Goal: Task Accomplishment & Management: Complete application form

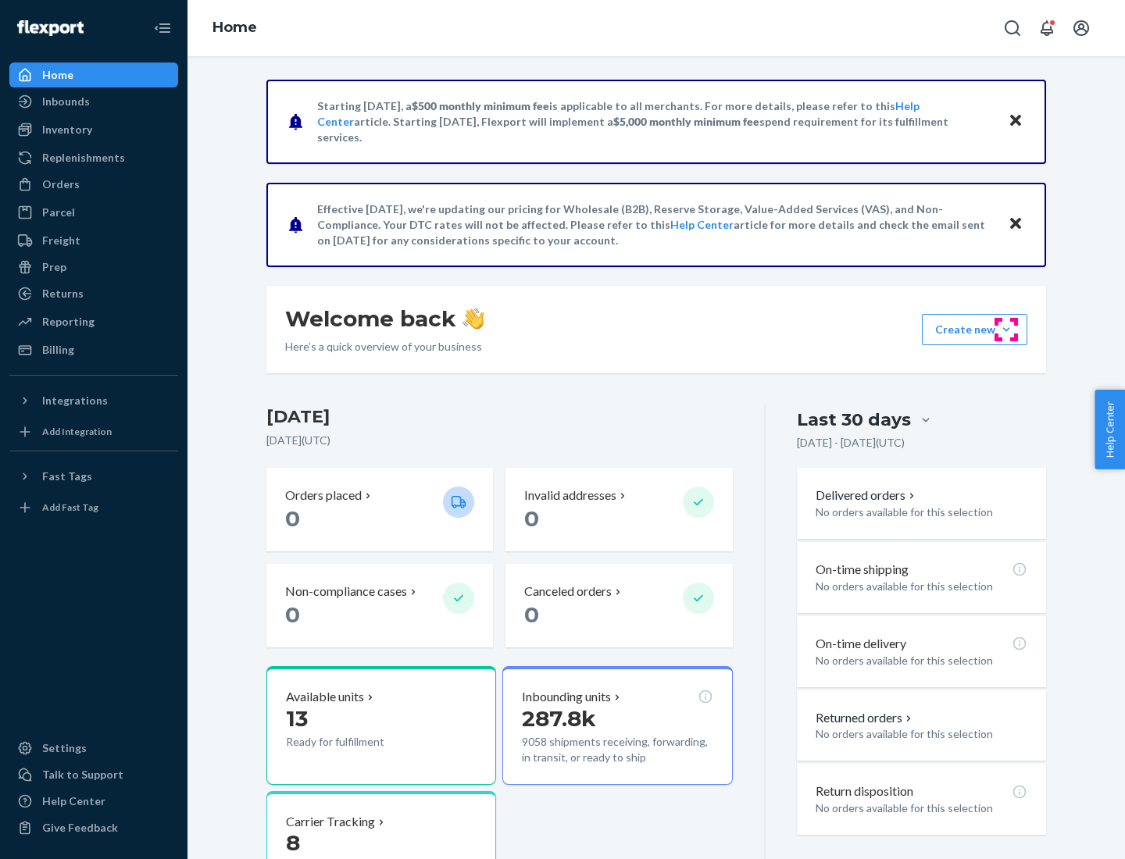
click at [1006, 330] on button "Create new Create new inbound Create new order Create new product" at bounding box center [974, 329] width 105 height 31
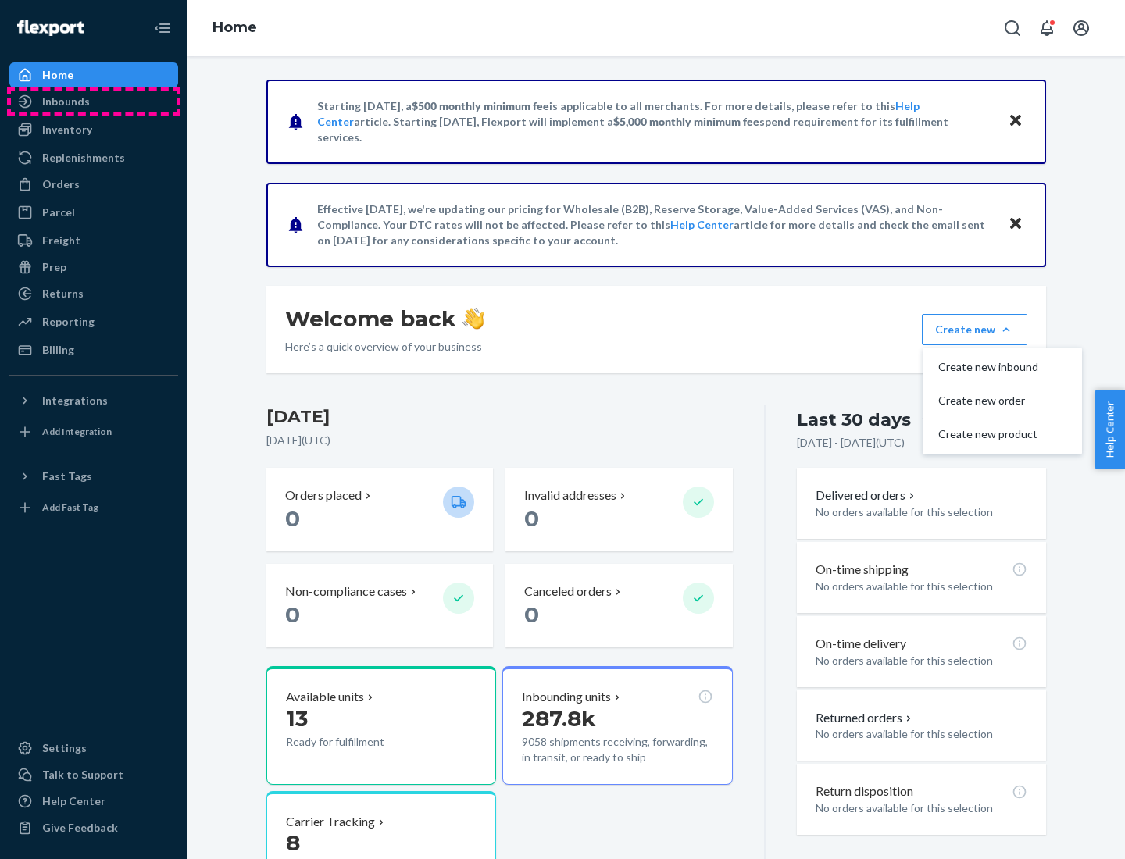
click at [94, 102] on div "Inbounds" at bounding box center [94, 102] width 166 height 22
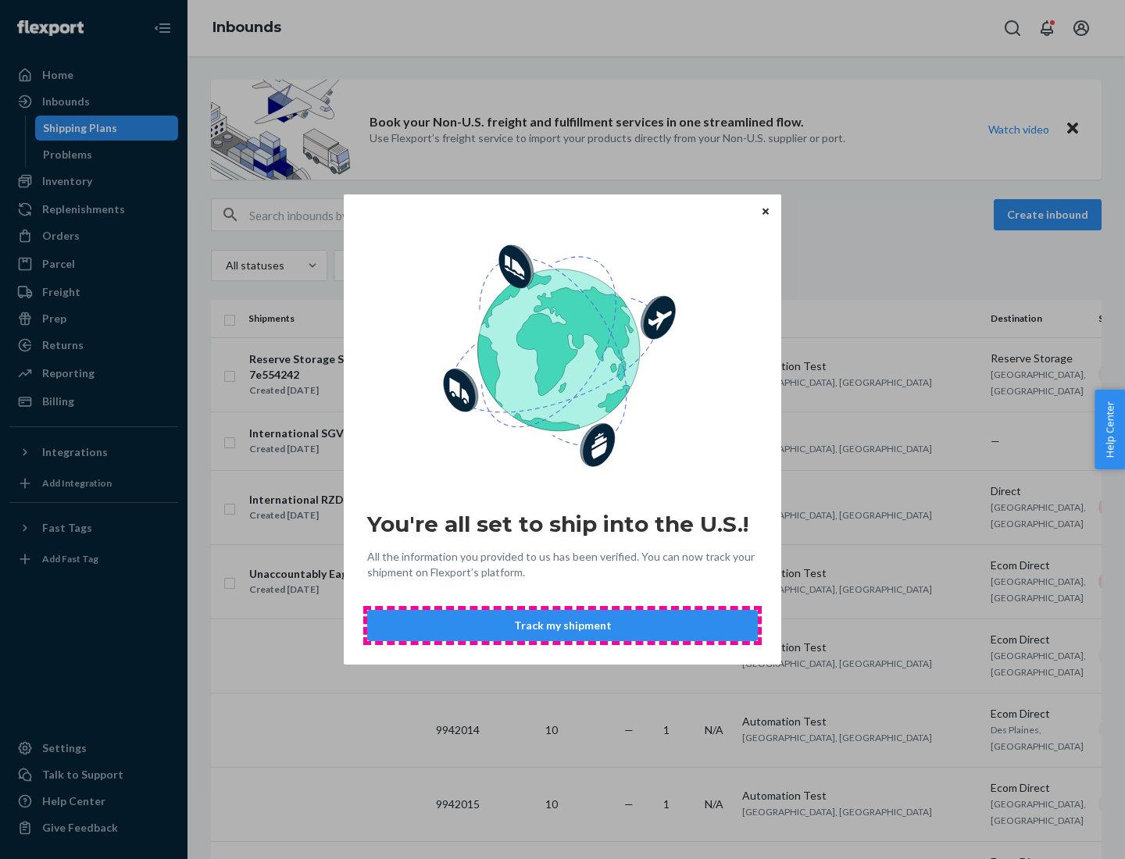
click at [563, 626] on button "Track my shipment" at bounding box center [562, 625] width 391 height 31
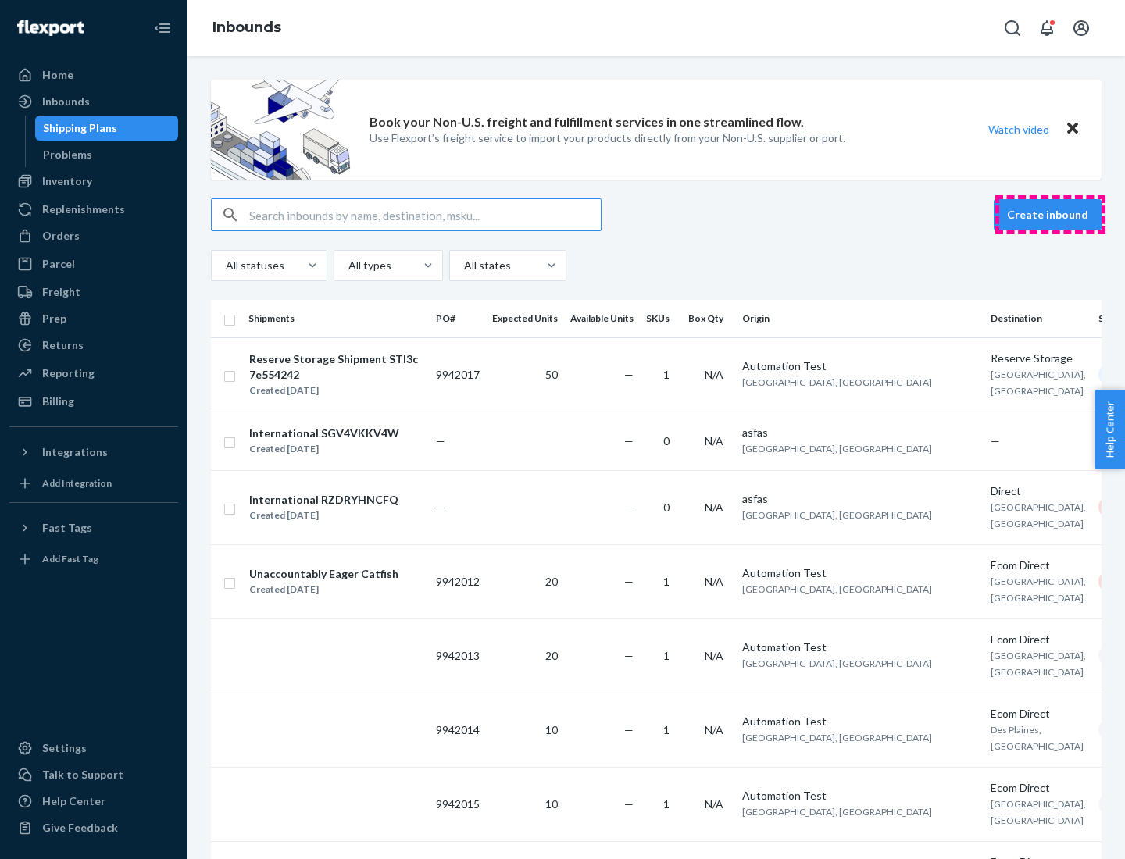
click at [1050, 215] on button "Create inbound" at bounding box center [1048, 214] width 108 height 31
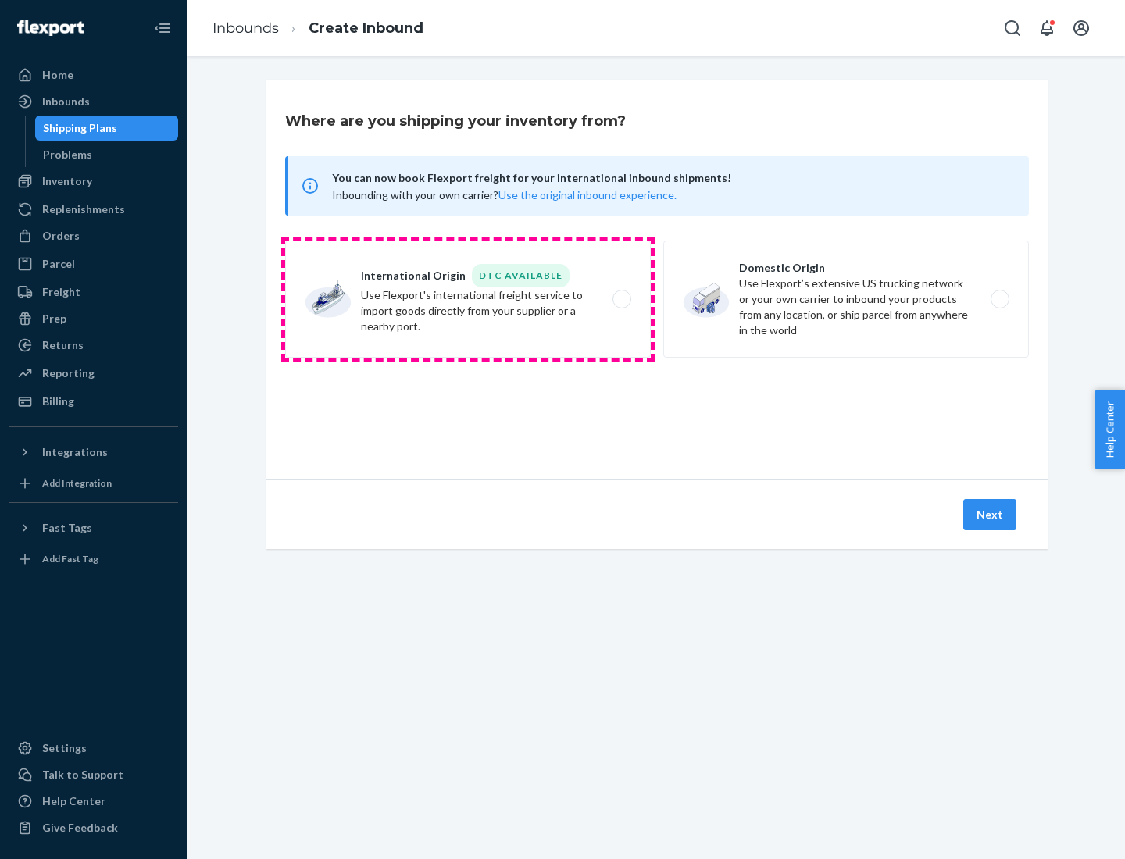
click at [468, 299] on label "International Origin DTC Available Use Flexport's international freight service…" at bounding box center [468, 299] width 366 height 117
click at [621, 299] on input "International Origin DTC Available Use Flexport's international freight service…" at bounding box center [626, 300] width 10 height 10
radio input "true"
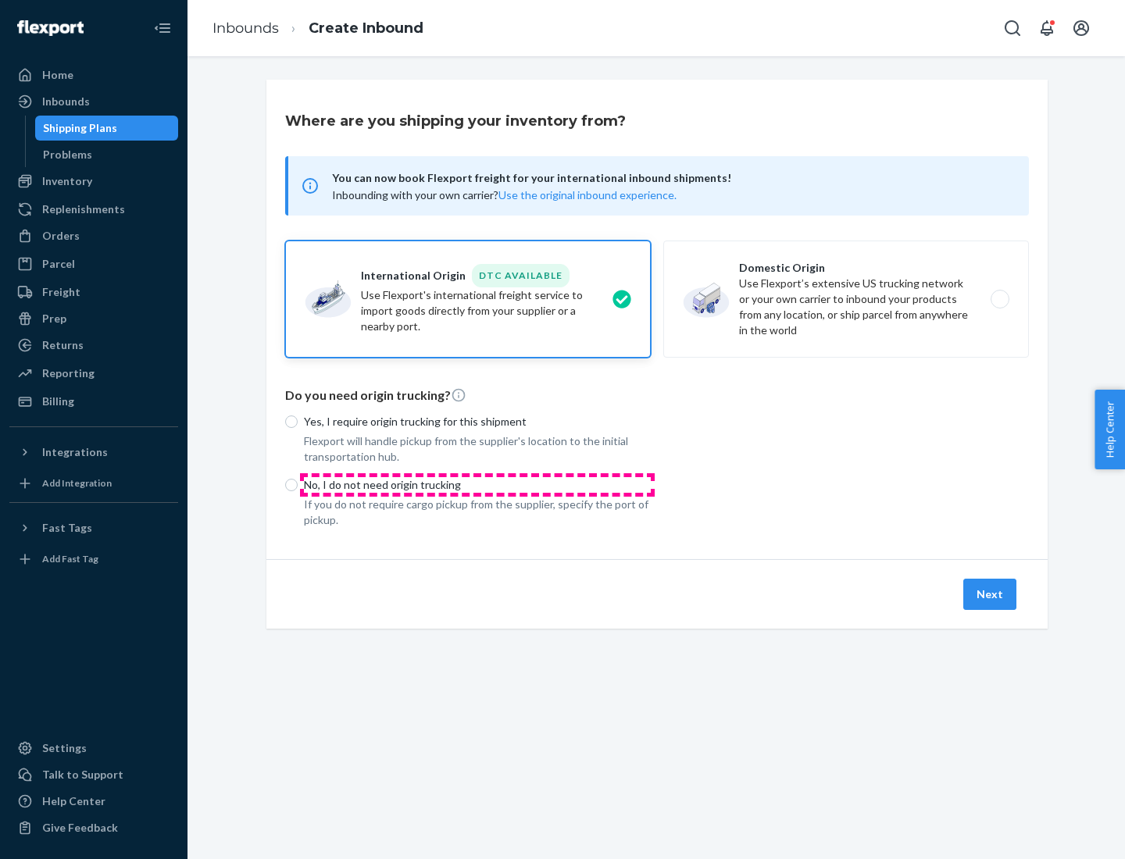
click at [477, 484] on p "No, I do not need origin trucking" at bounding box center [477, 485] width 347 height 16
click at [298, 484] on input "No, I do not need origin trucking" at bounding box center [291, 485] width 13 height 13
radio input "true"
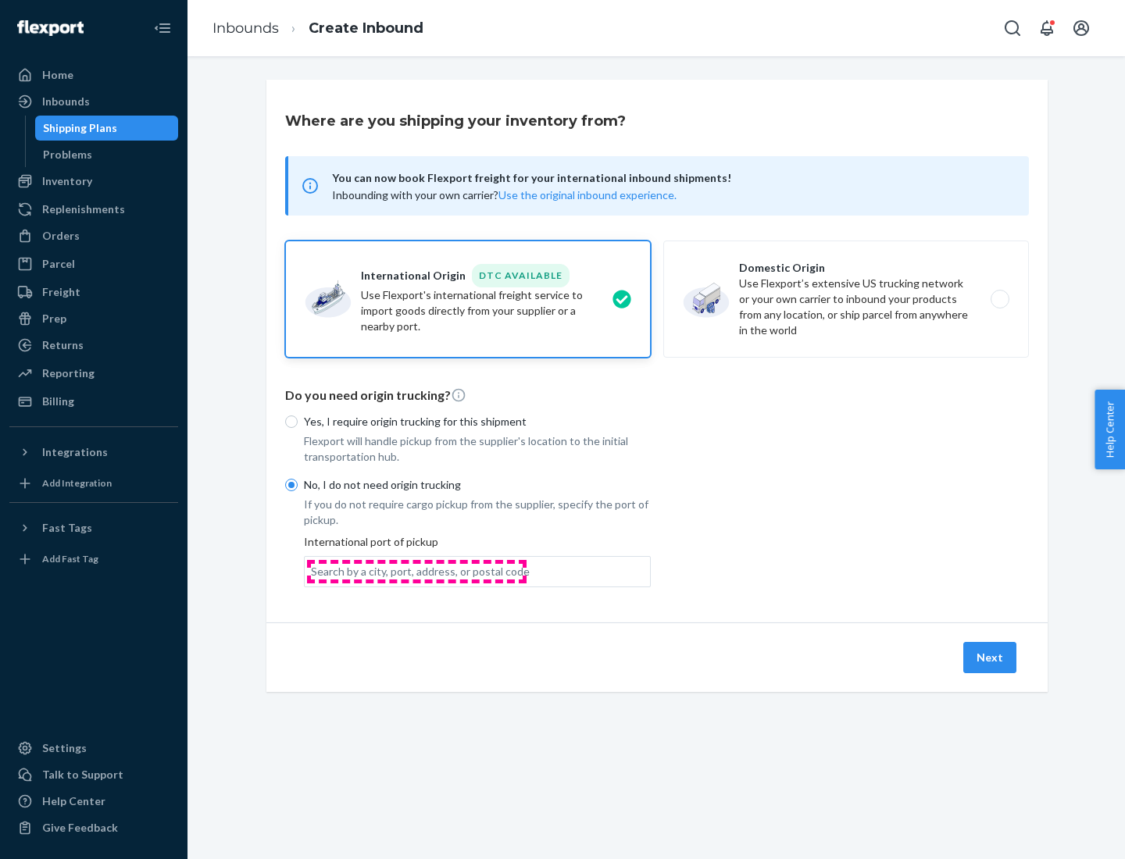
click at [416, 571] on div "Search by a city, port, address, or postal code" at bounding box center [420, 572] width 219 height 16
click at [313, 571] on input "Search by a city, port, address, or postal code" at bounding box center [312, 572] width 2 height 16
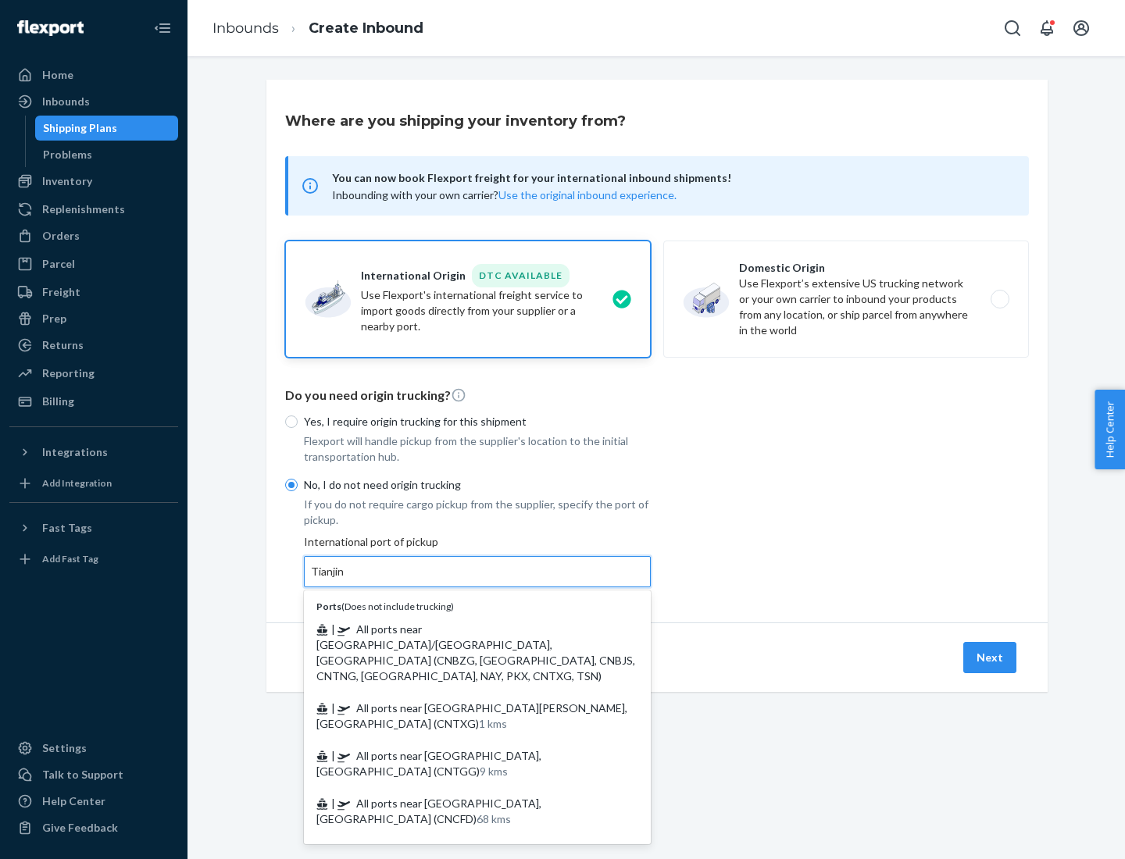
click at [462, 629] on span "| All ports near [GEOGRAPHIC_DATA]/[GEOGRAPHIC_DATA], [GEOGRAPHIC_DATA] (CNBZG,…" at bounding box center [475, 653] width 319 height 60
click at [345, 580] on input "Tianjin" at bounding box center [328, 572] width 34 height 16
type input "All ports near [GEOGRAPHIC_DATA]/[GEOGRAPHIC_DATA], [GEOGRAPHIC_DATA] (CNBZG, […"
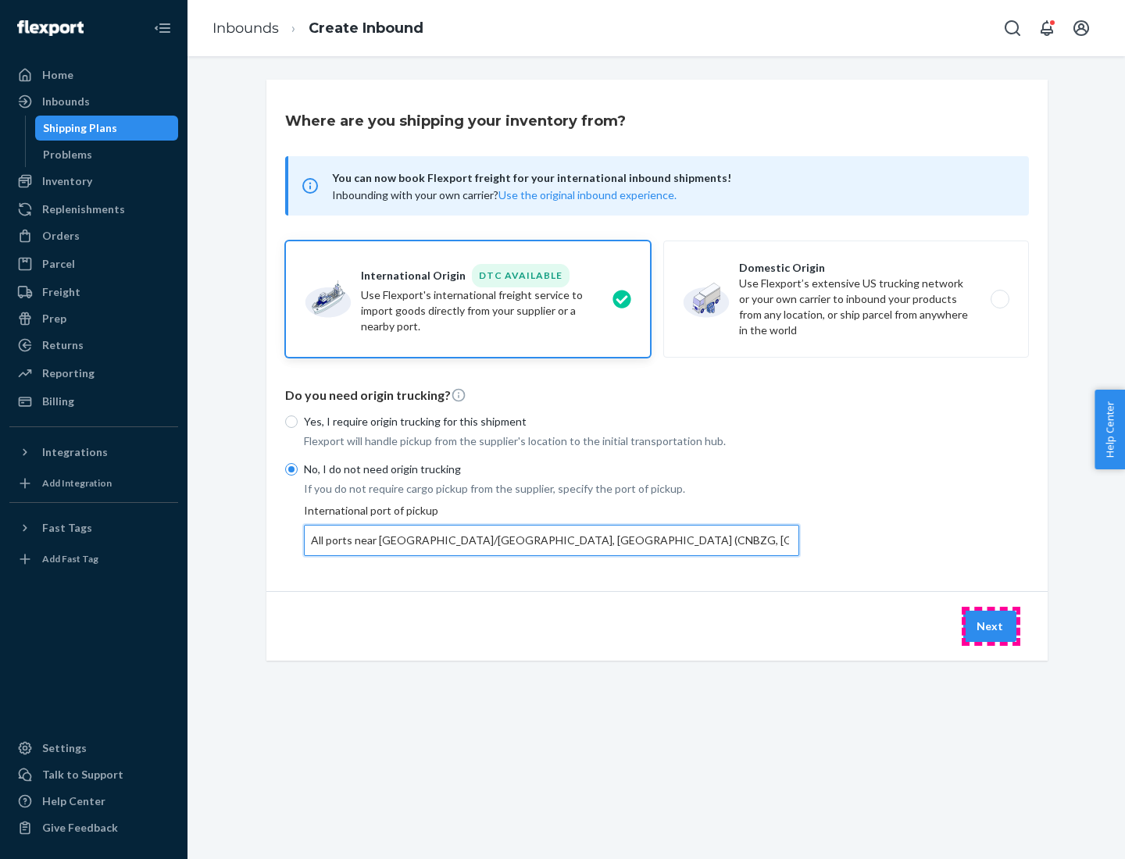
click at [991, 626] on button "Next" at bounding box center [989, 626] width 53 height 31
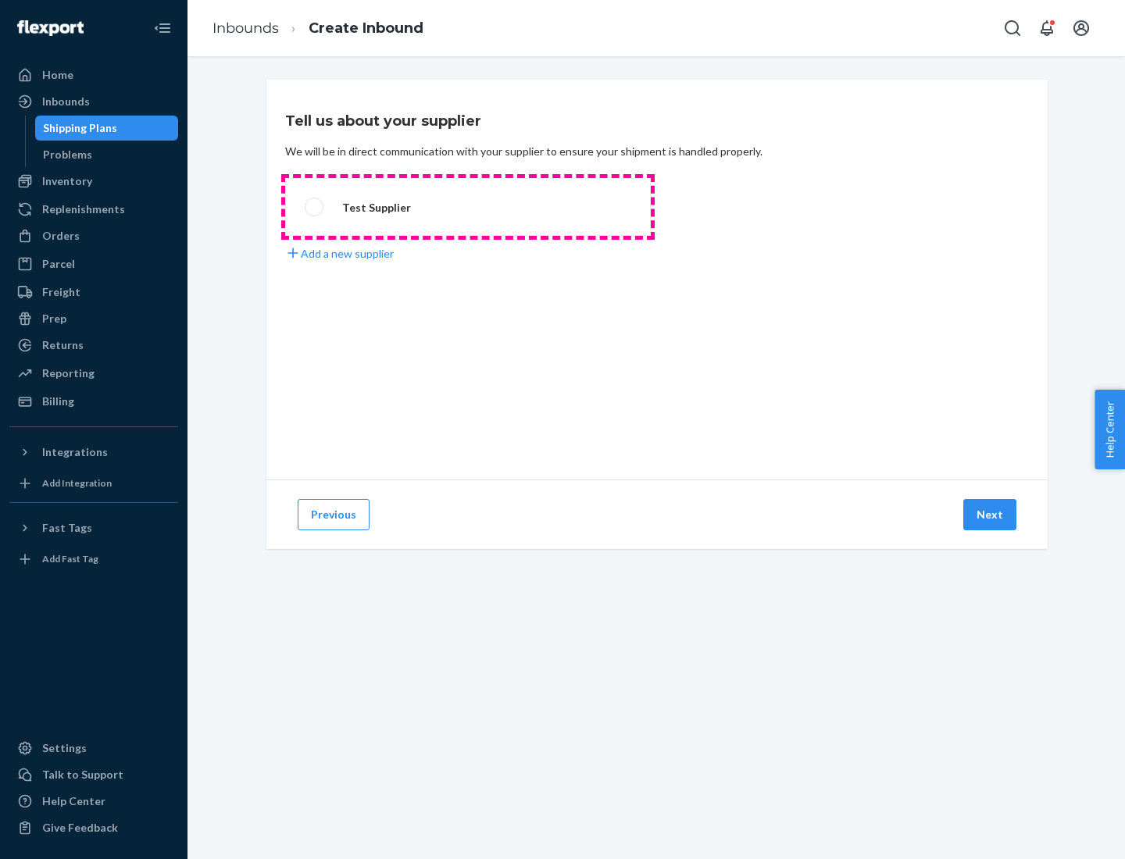
click at [468, 207] on label "Test Supplier" at bounding box center [468, 207] width 366 height 58
click at [315, 207] on input "Test Supplier" at bounding box center [310, 207] width 10 height 10
radio input "true"
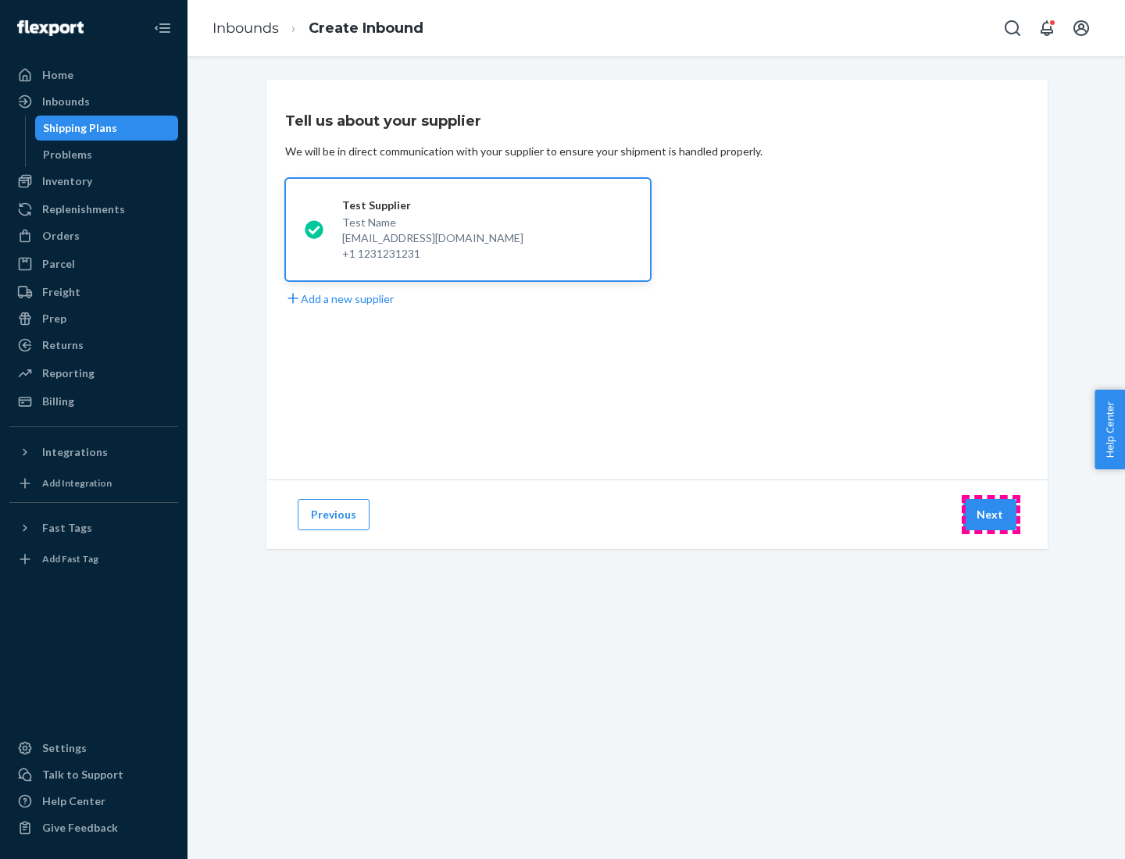
click at [991, 515] on button "Next" at bounding box center [989, 514] width 53 height 31
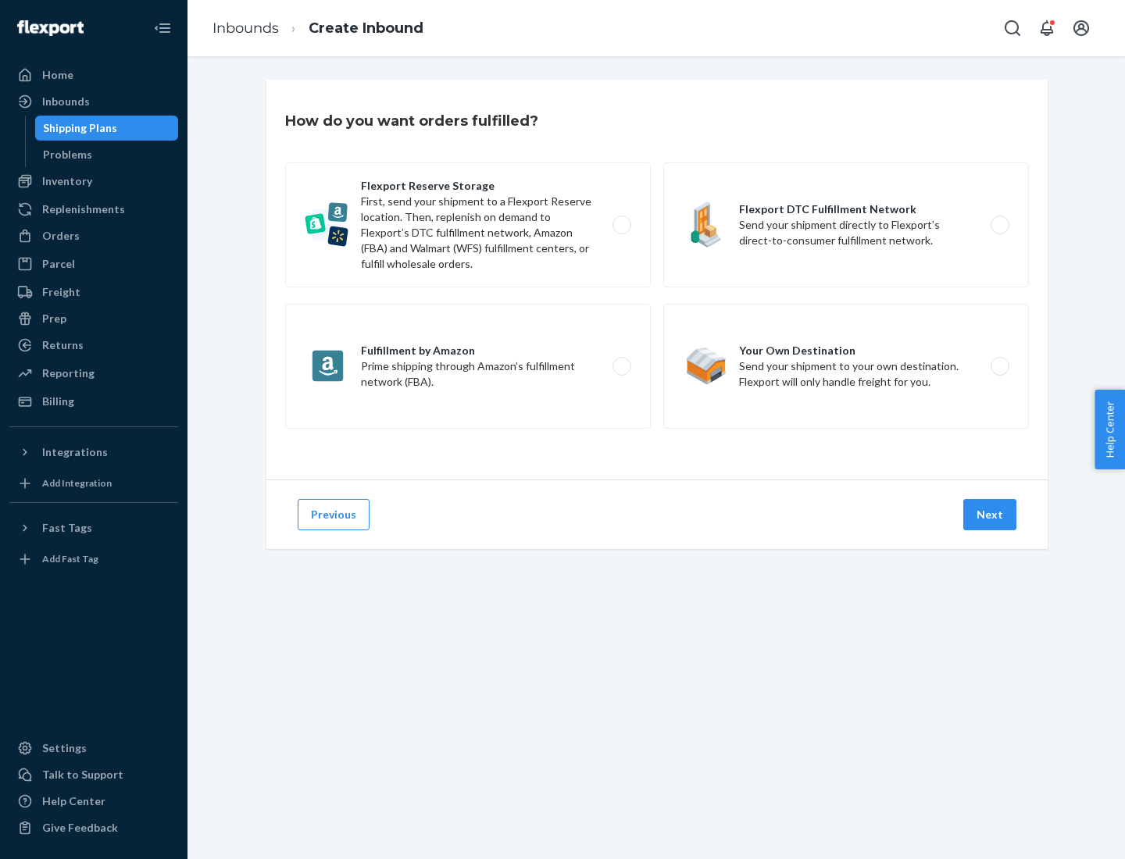
click at [468, 225] on label "Flexport Reserve Storage First, send your shipment to a Flexport Reserve locati…" at bounding box center [468, 225] width 366 height 125
click at [621, 225] on input "Flexport Reserve Storage First, send your shipment to a Flexport Reserve locati…" at bounding box center [626, 225] width 10 height 10
radio input "true"
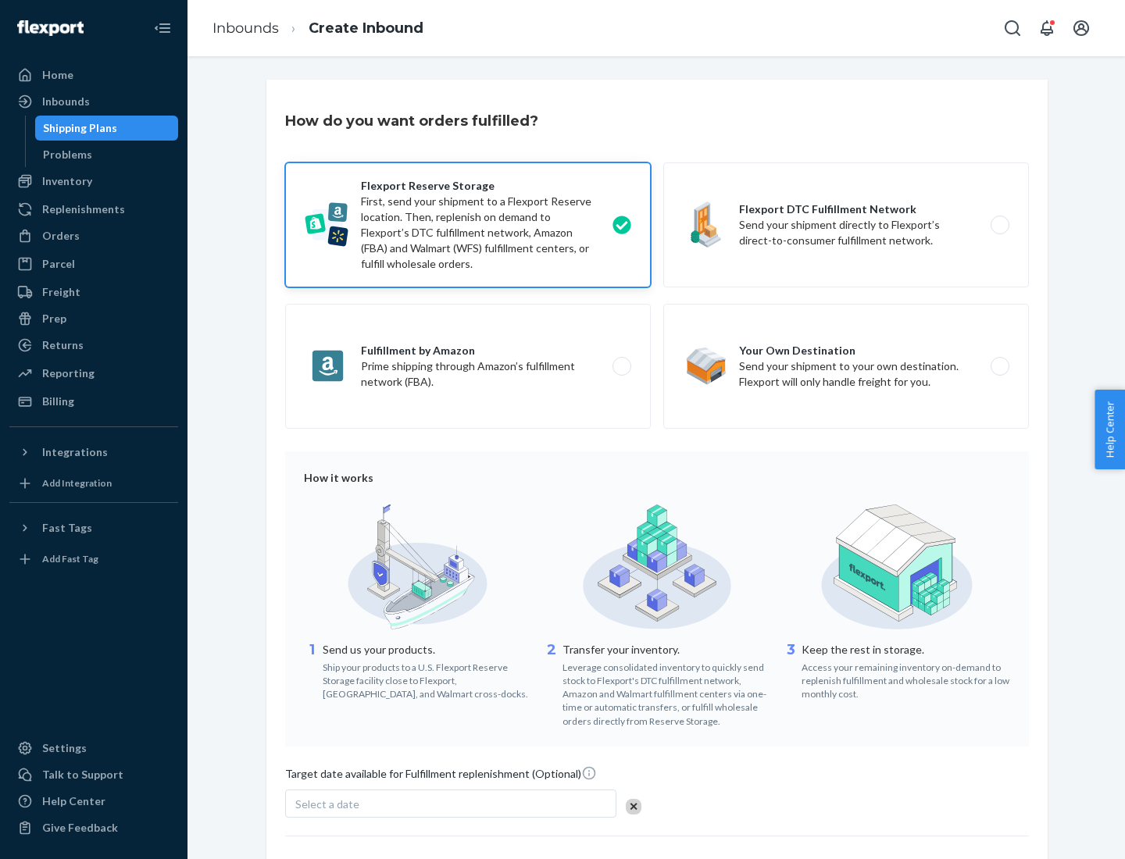
scroll to position [128, 0]
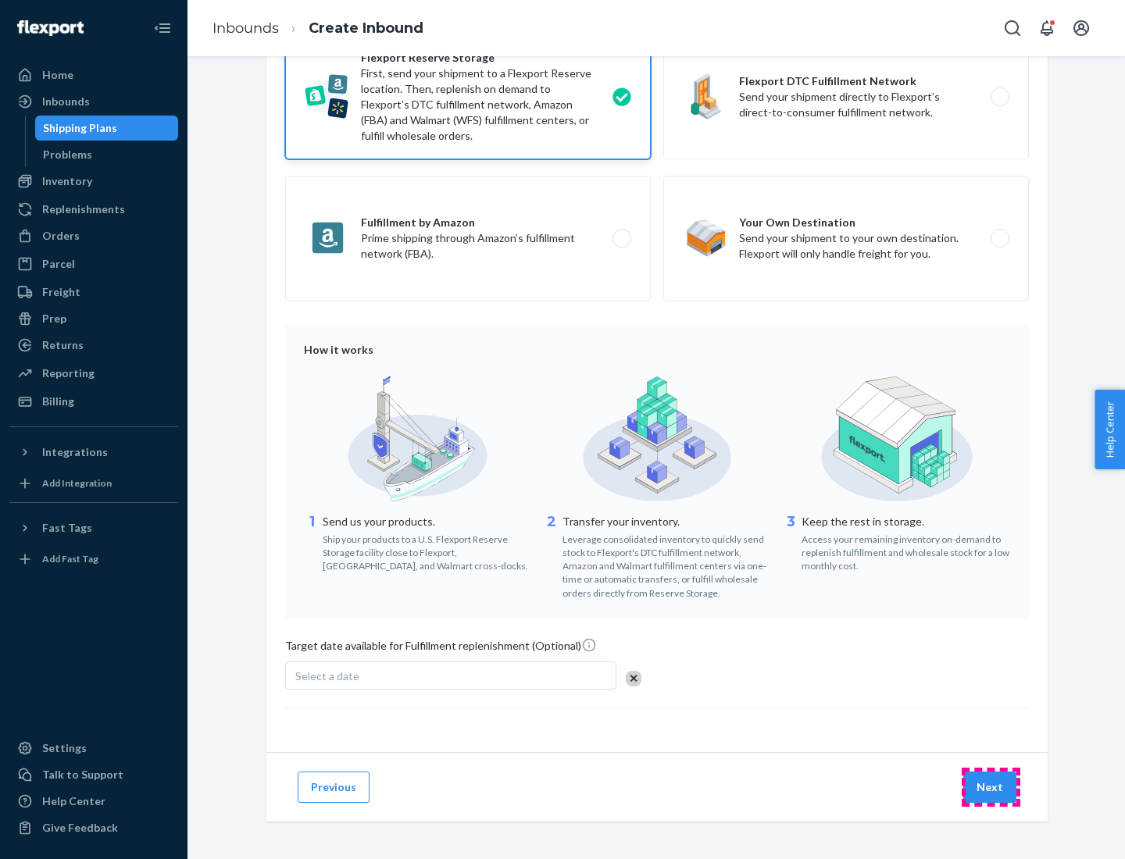
click at [991, 787] on button "Next" at bounding box center [989, 787] width 53 height 31
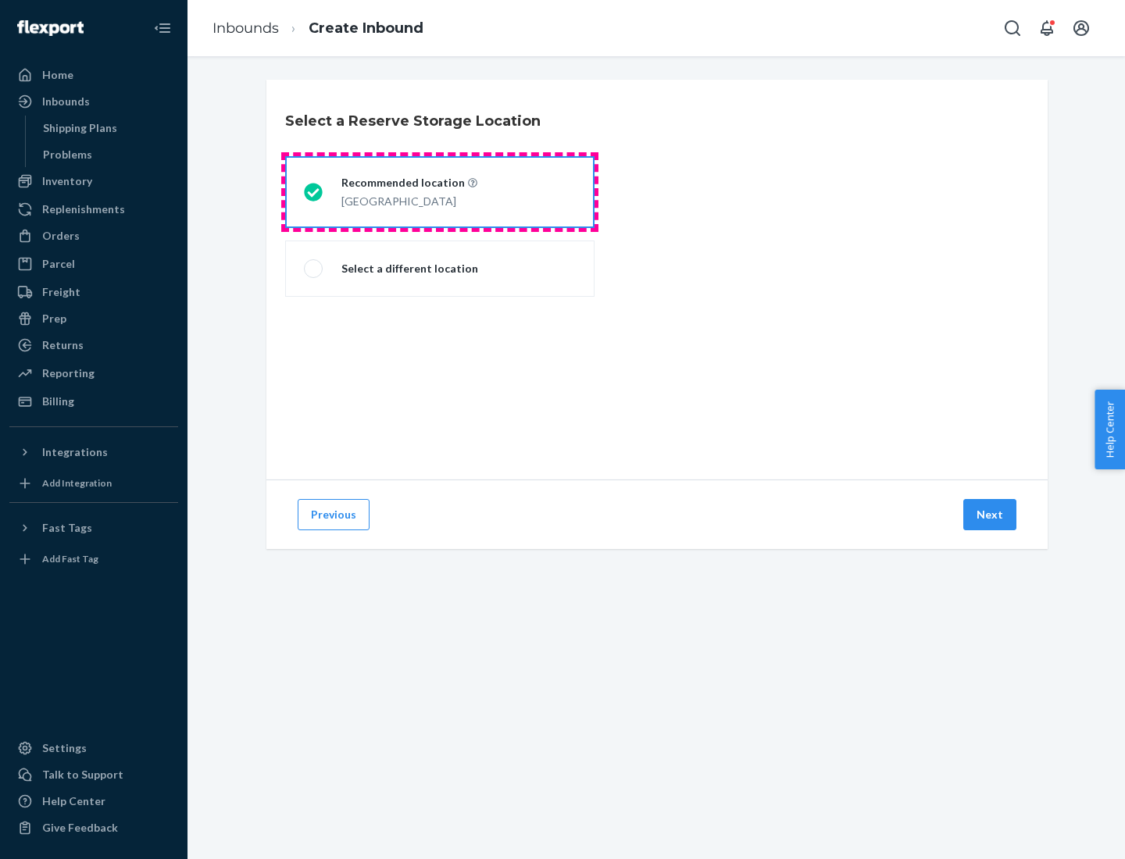
click at [440, 192] on div "[GEOGRAPHIC_DATA]" at bounding box center [409, 200] width 136 height 19
click at [314, 192] on input "Recommended location [GEOGRAPHIC_DATA]" at bounding box center [309, 193] width 10 height 10
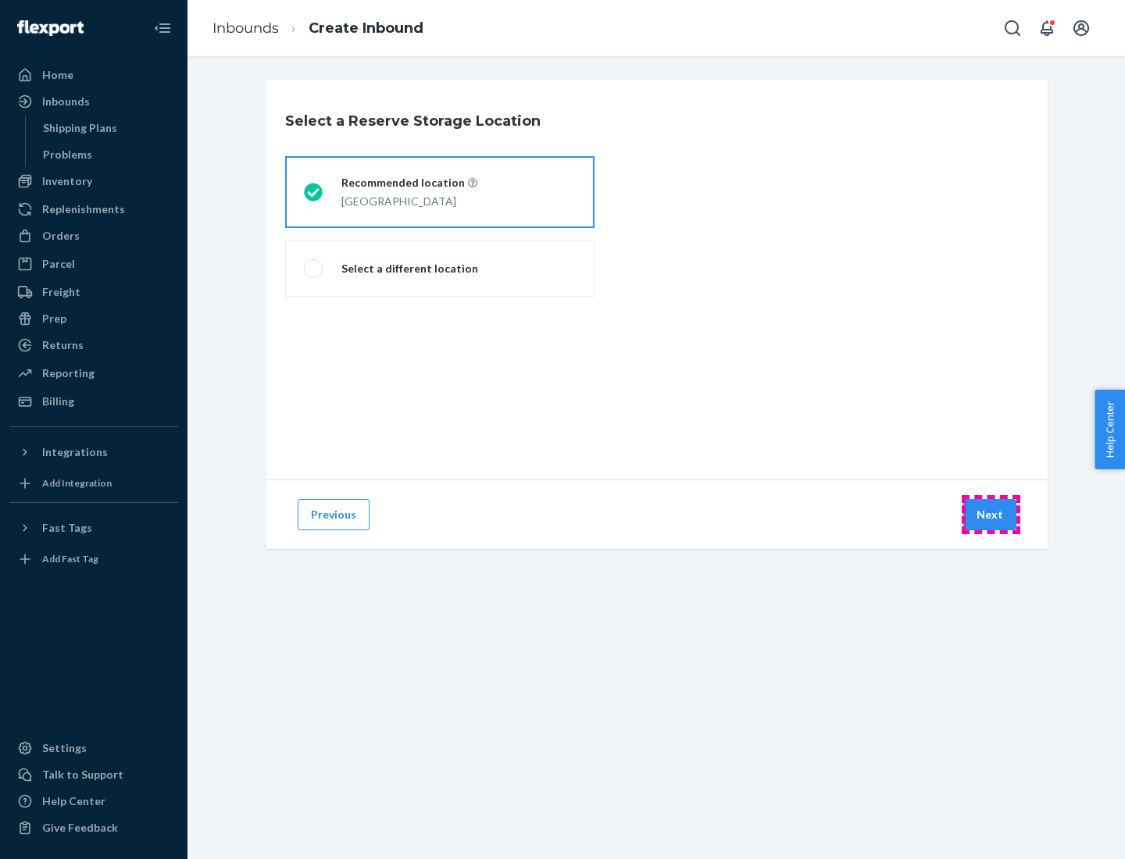
click at [991, 515] on button "Next" at bounding box center [989, 514] width 53 height 31
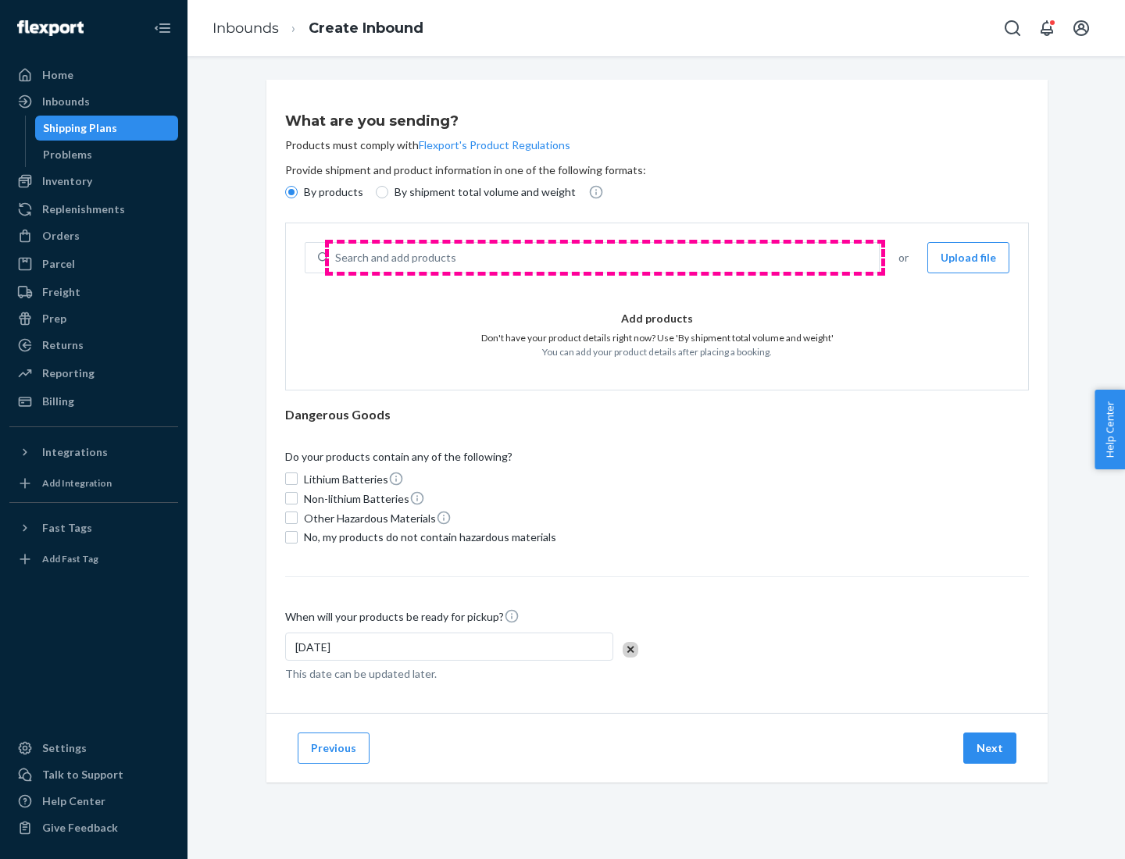
click at [605, 258] on div "Search and add products" at bounding box center [604, 258] width 550 height 28
click at [337, 258] on input "Search and add products" at bounding box center [336, 258] width 2 height 16
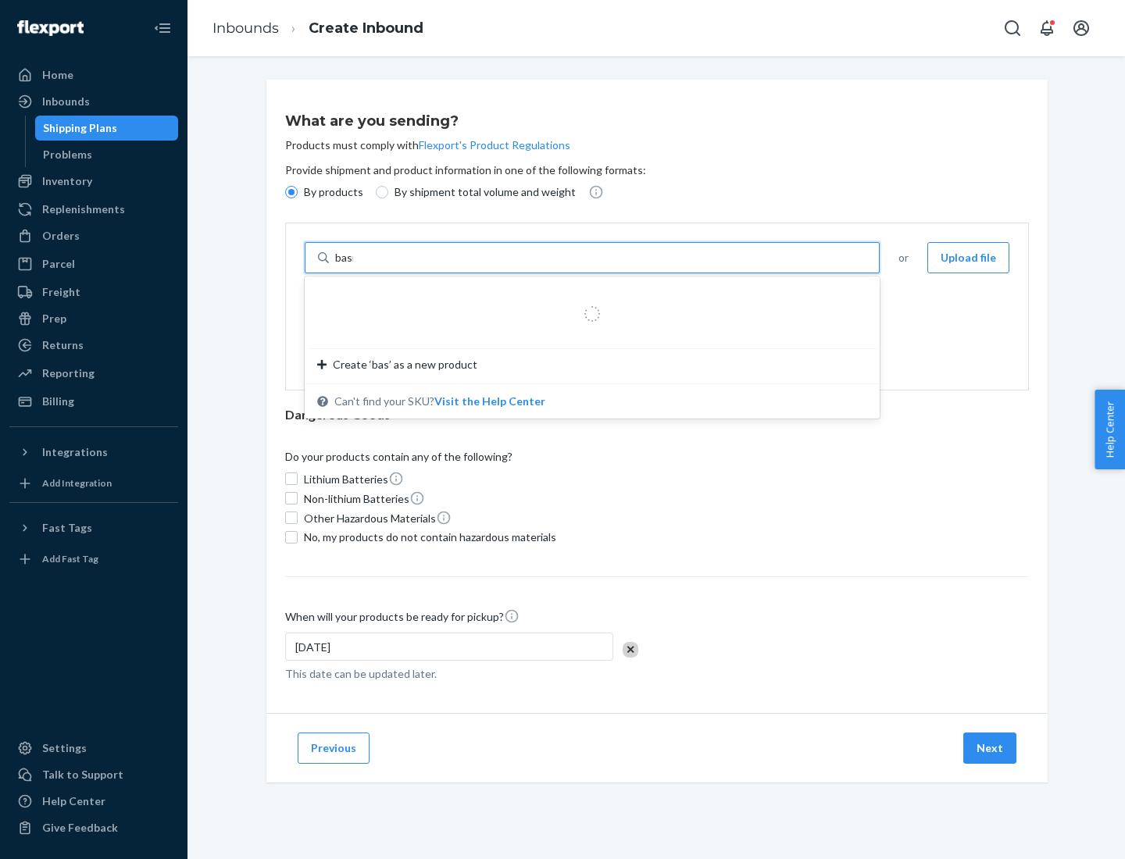
type input "basic"
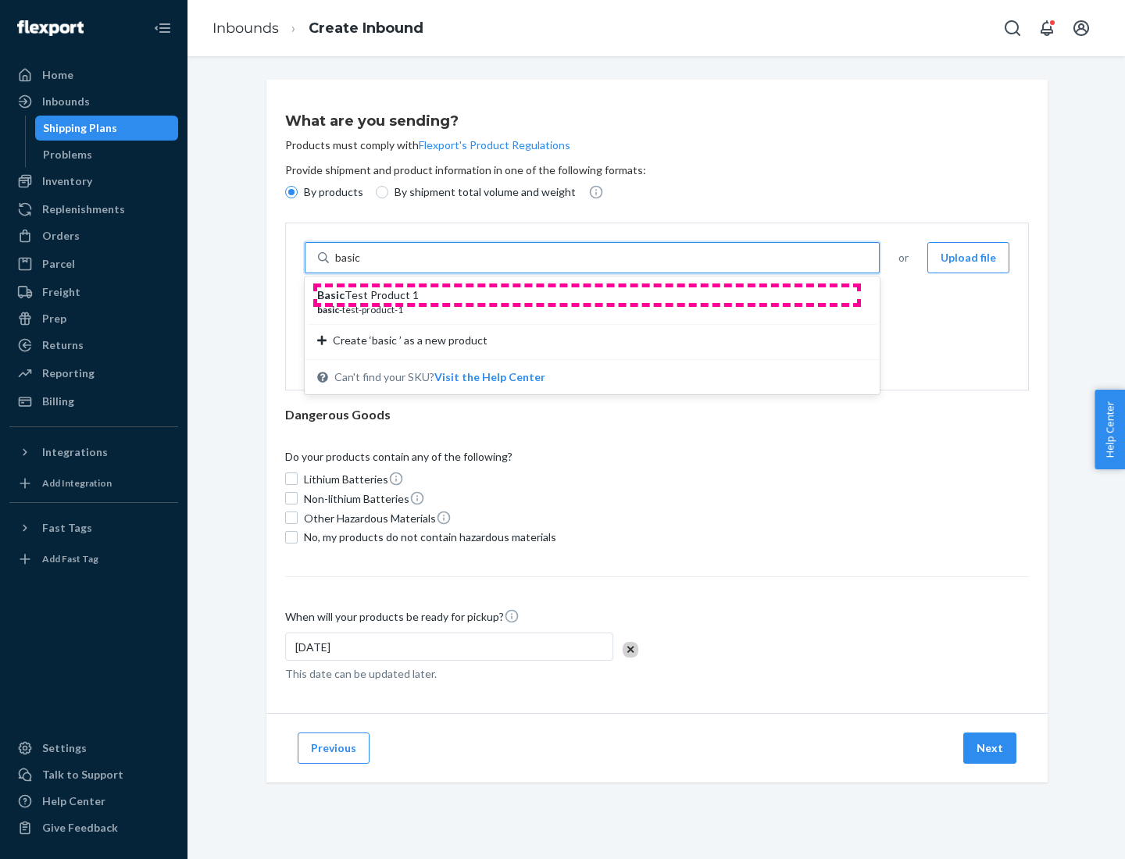
click at [587, 295] on div "Basic Test Product 1" at bounding box center [586, 296] width 538 height 16
click at [363, 266] on input "basic" at bounding box center [349, 258] width 28 height 16
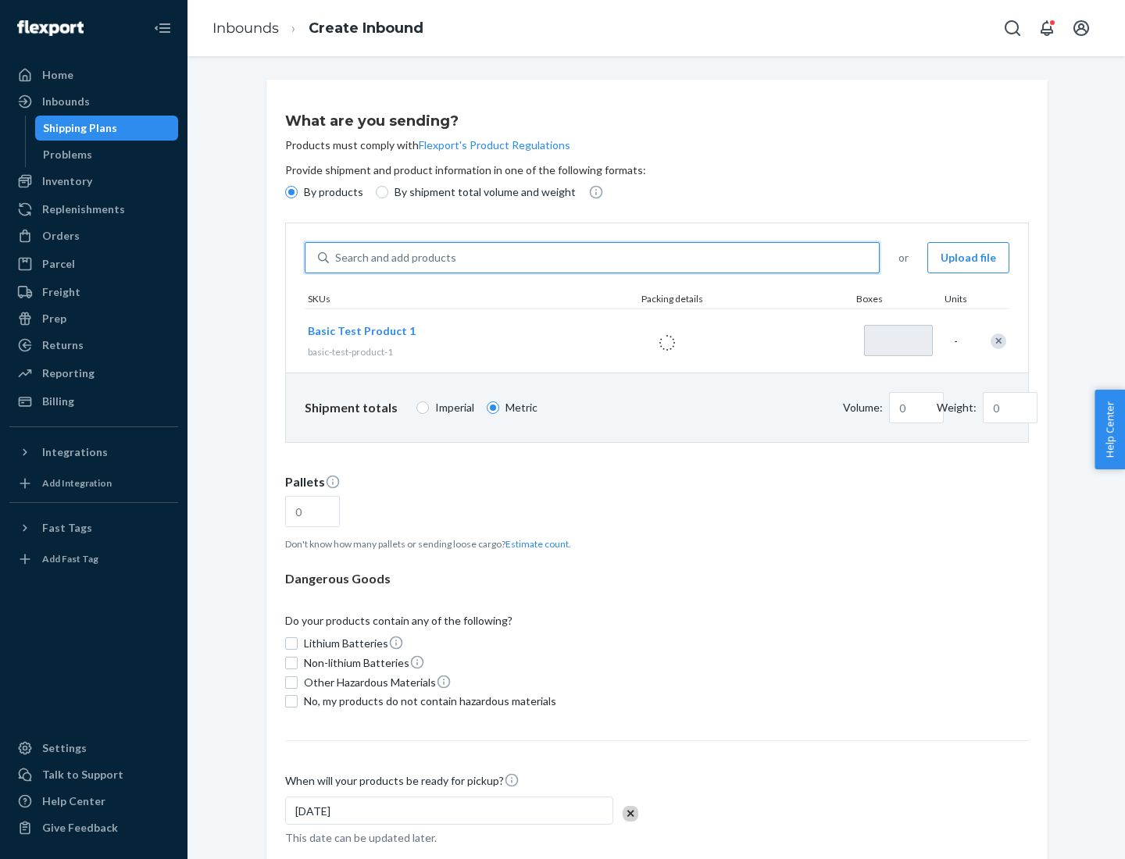
type input "1"
type input "1.09"
type input "3.27"
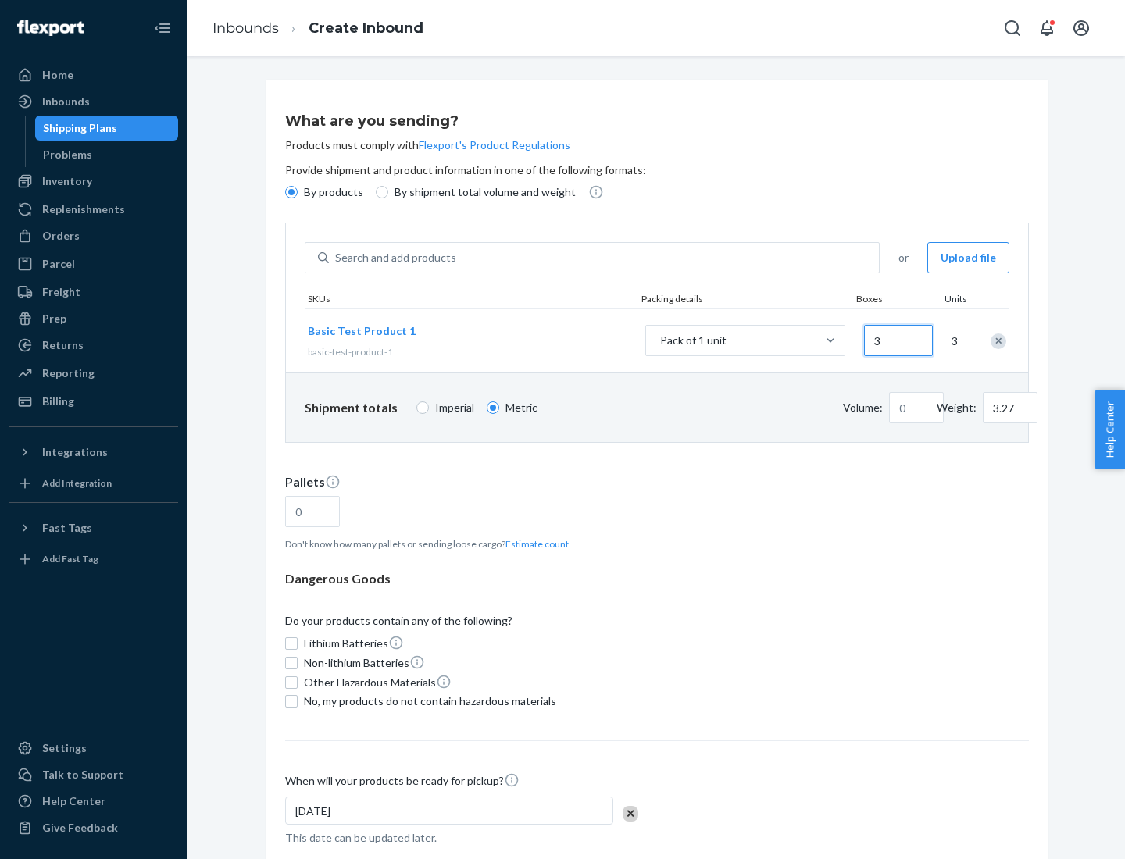
type input "30"
type input "0.01"
type input "32.66"
type input "300"
type input "0.07"
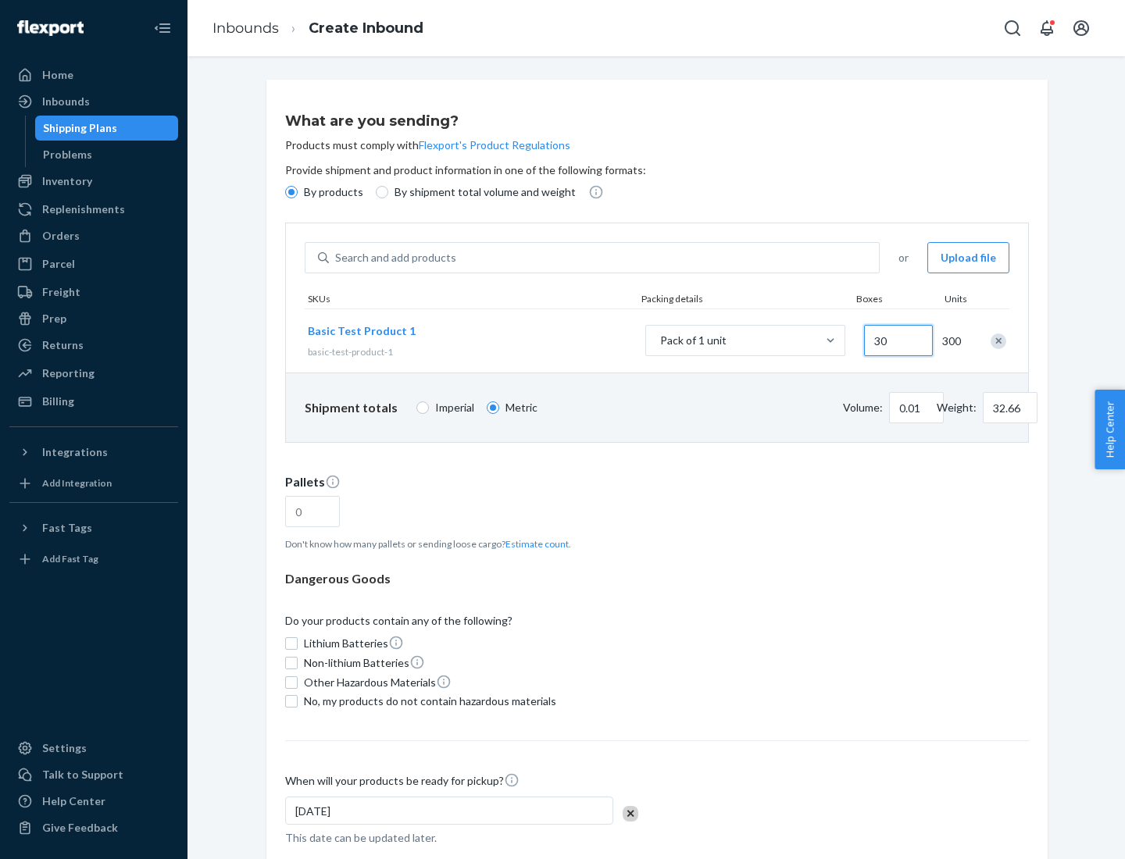
type input "326.59"
type input "3000"
type input "0.68"
type input "3265.86"
type input "1.09"
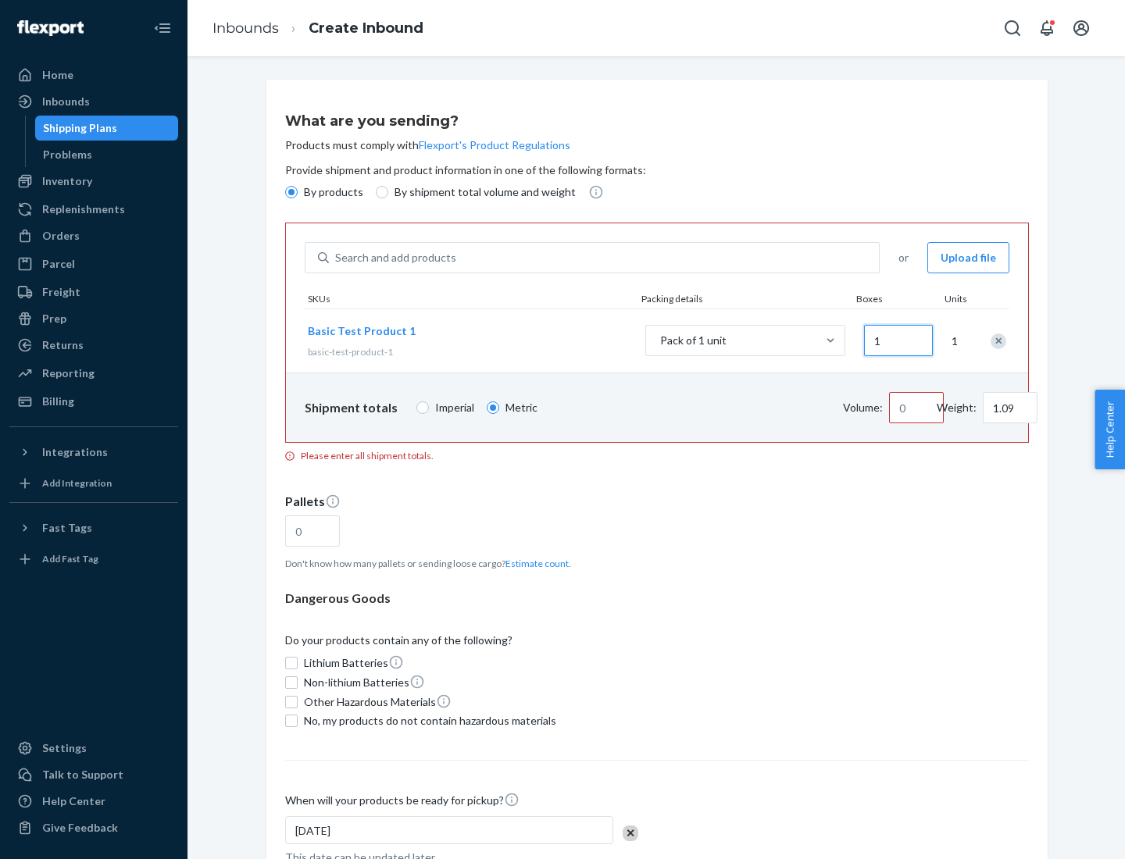
type input "10"
type input "10.89"
type input "100"
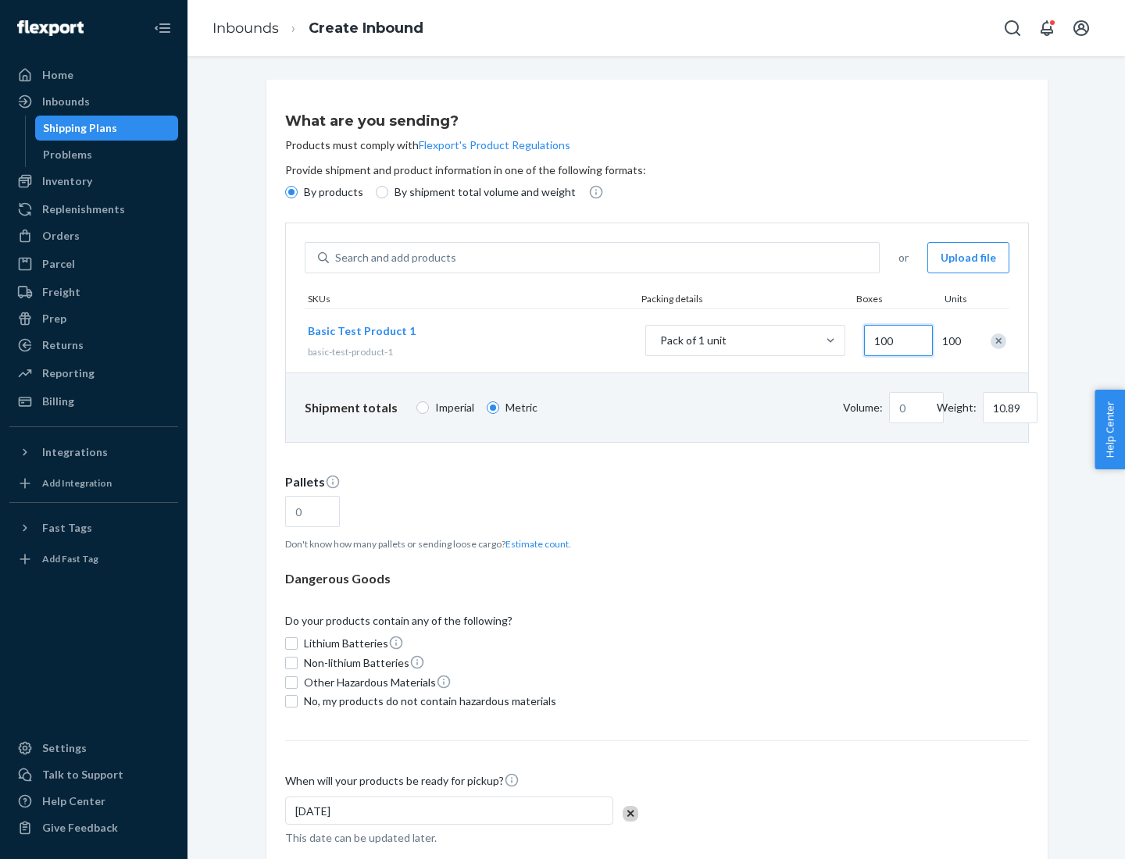
type input "0.02"
type input "108.86"
type input "1000"
type input "0.23"
type input "1088.62"
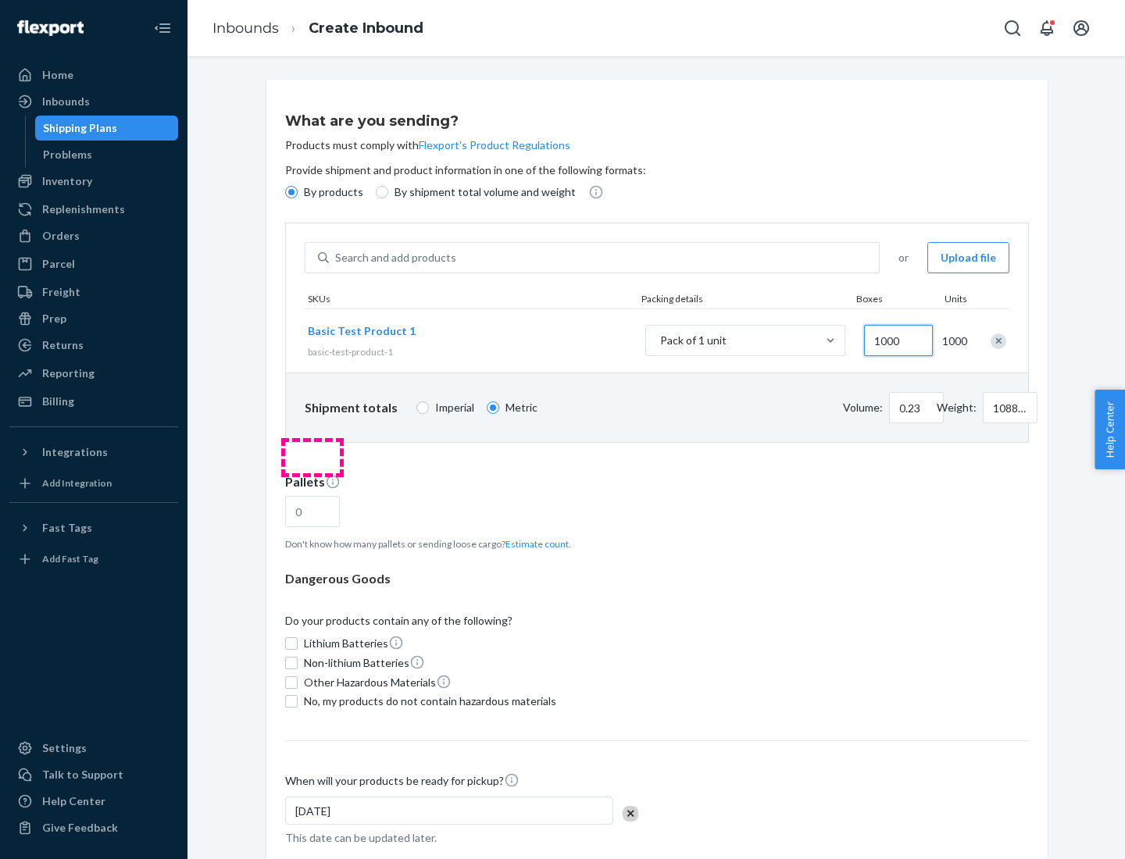
scroll to position [54, 0]
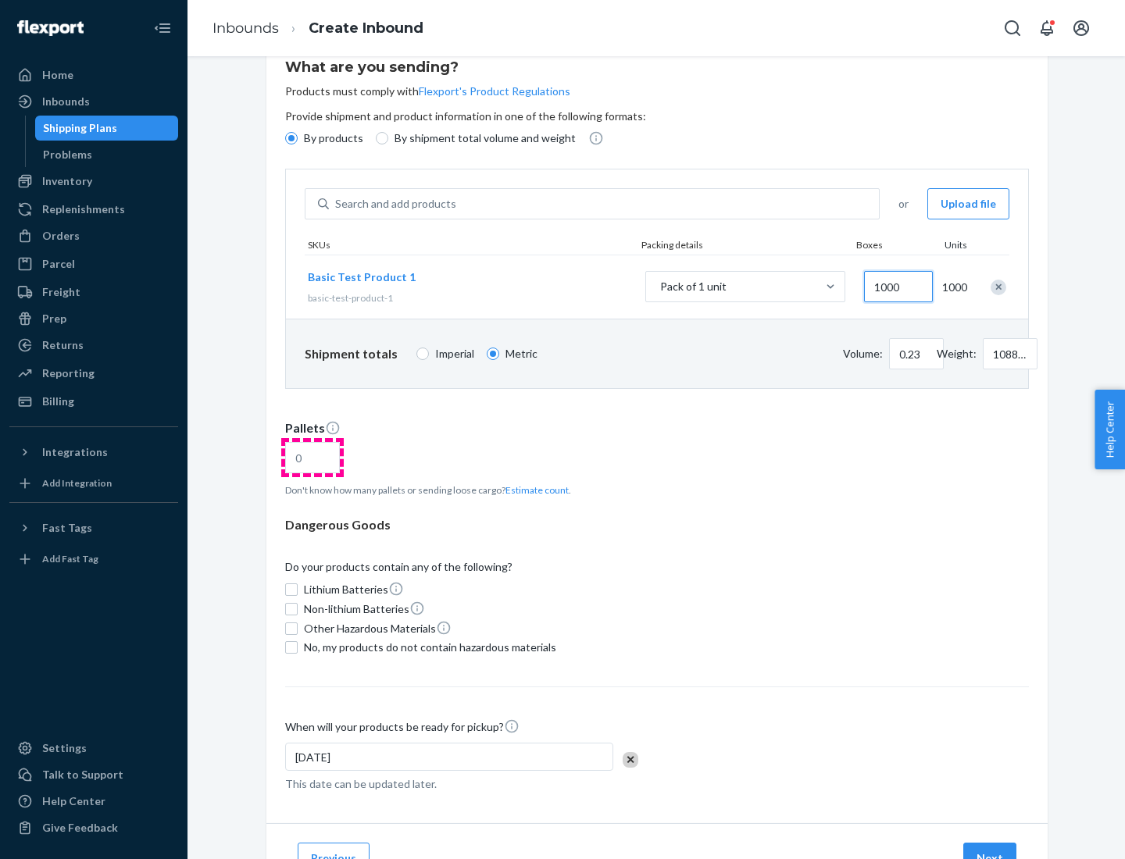
type input "1000"
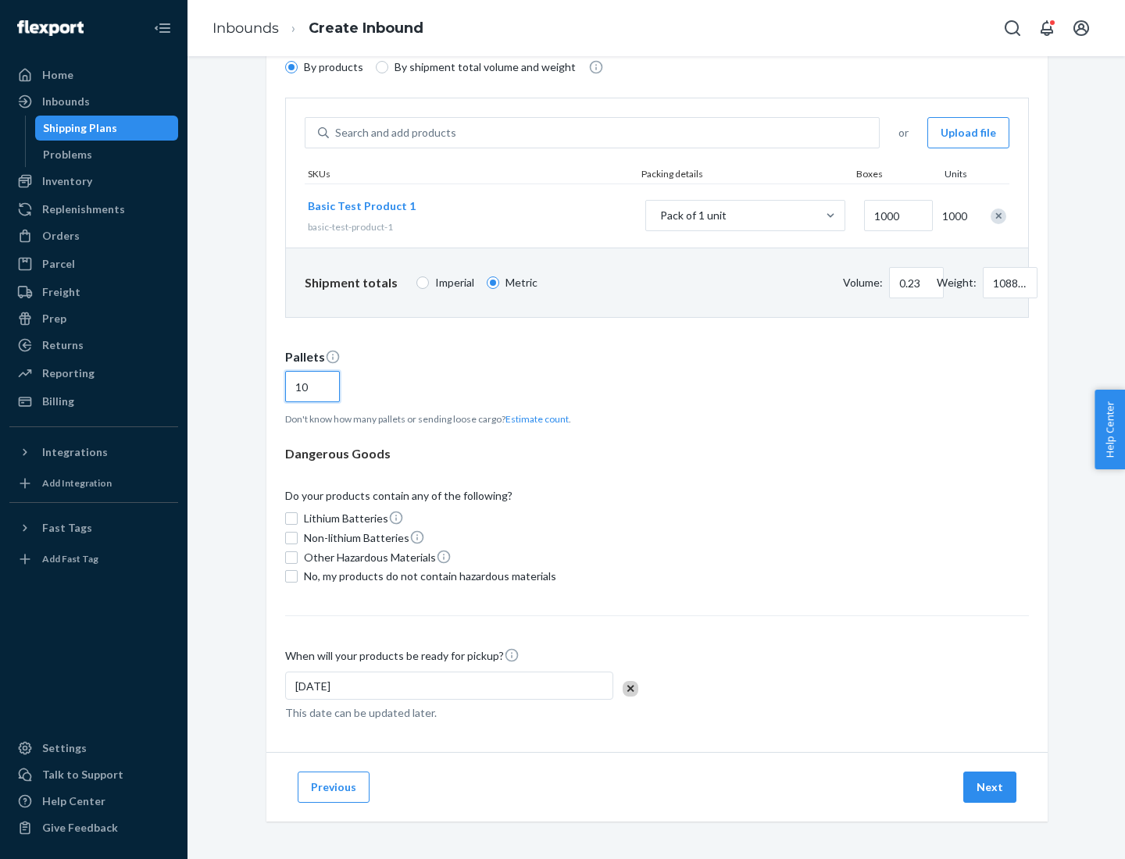
type input "10"
click at [427, 577] on span "No, my products do not contain hazardous materials" at bounding box center [430, 577] width 252 height 16
click at [298, 577] on input "No, my products do not contain hazardous materials" at bounding box center [291, 576] width 13 height 13
checkbox input "true"
click at [991, 788] on button "Next" at bounding box center [989, 787] width 53 height 31
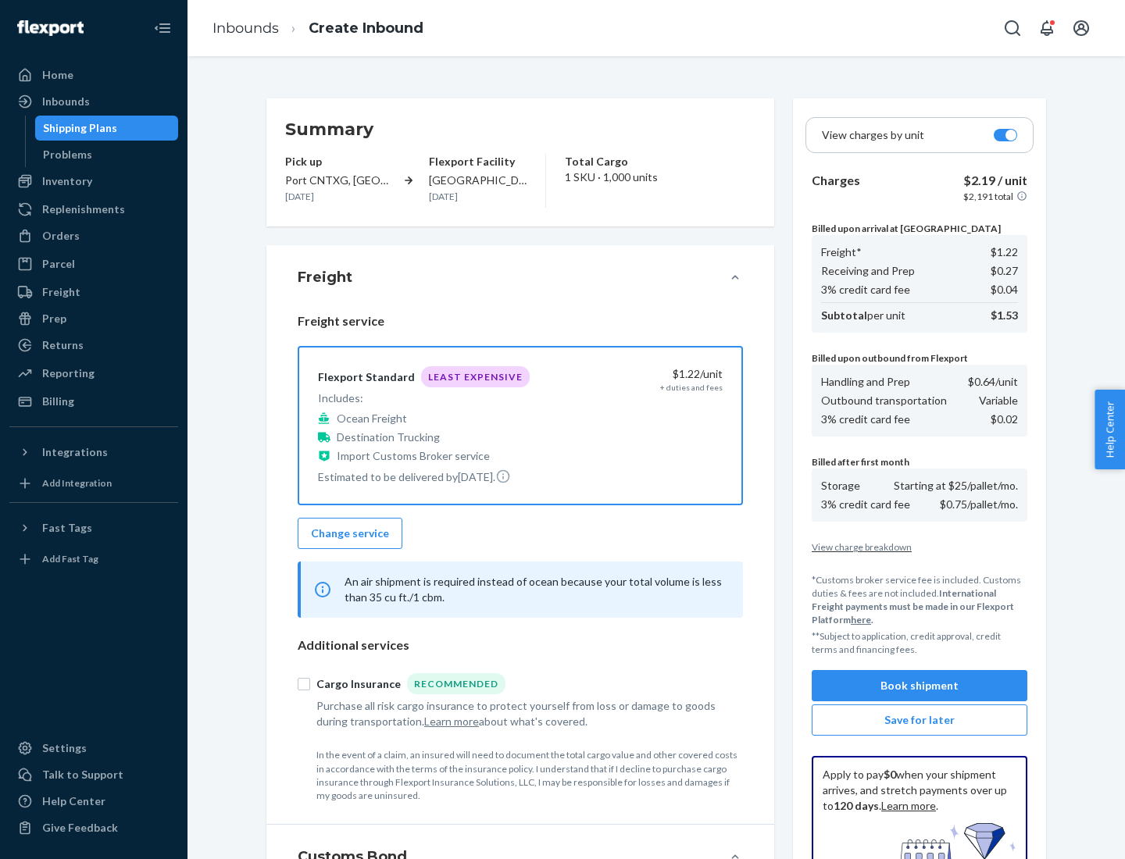
scroll to position [228, 0]
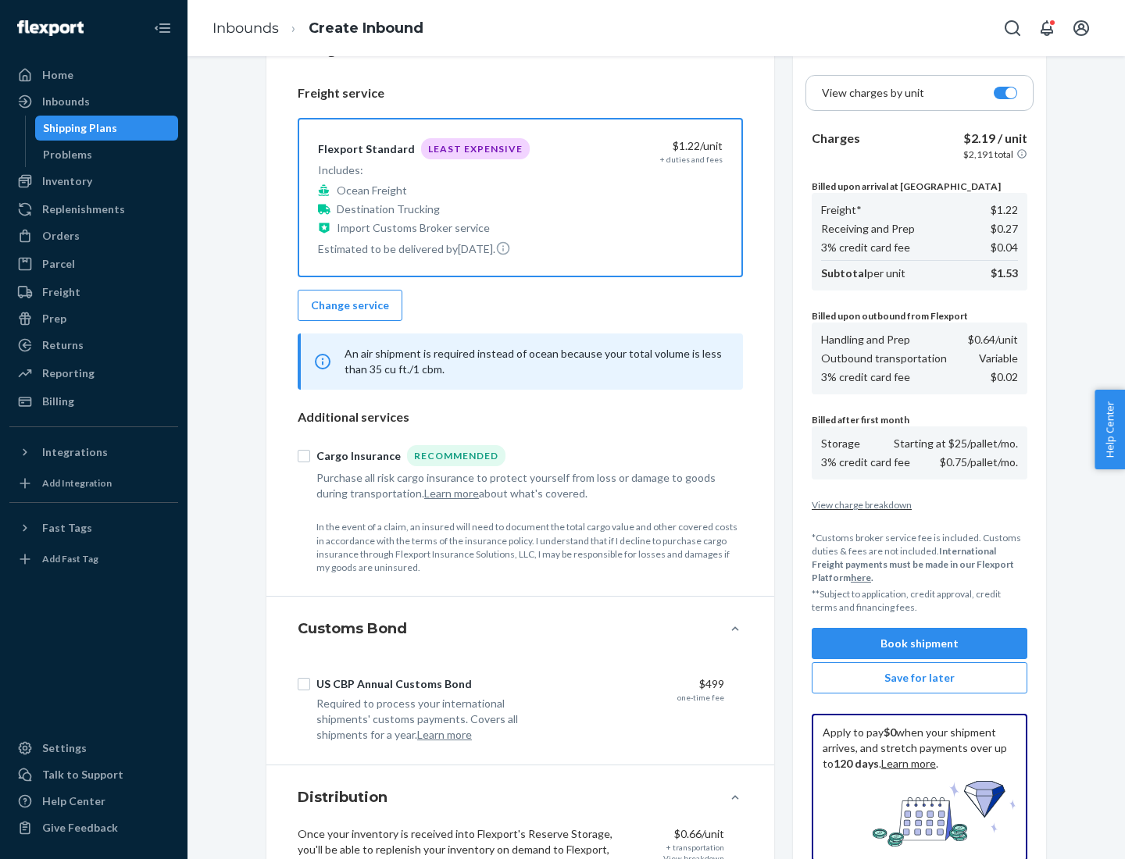
click at [920, 644] on button "Book shipment" at bounding box center [920, 643] width 216 height 31
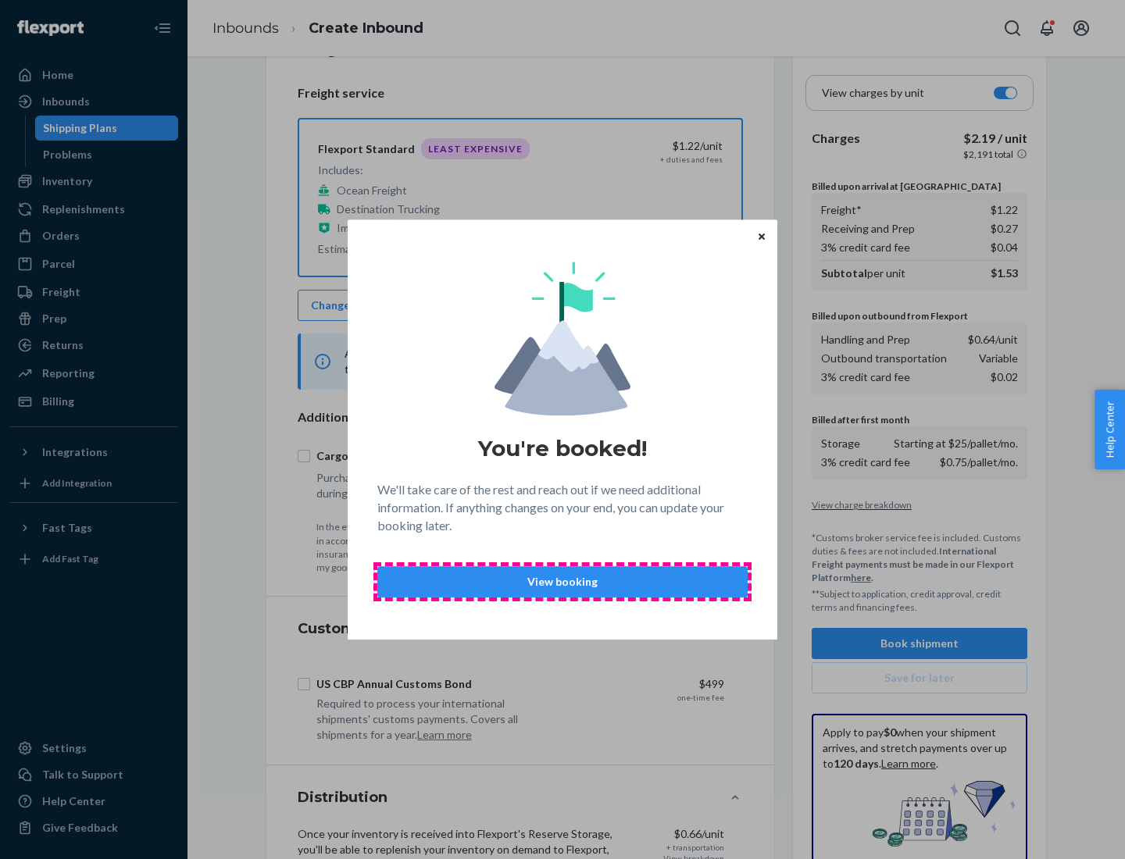
click at [563, 581] on p "View booking" at bounding box center [563, 582] width 344 height 16
